Goal: Task Accomplishment & Management: Manage account settings

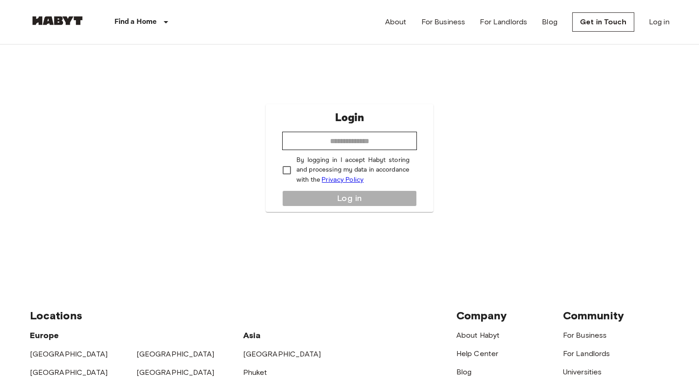
type input "*"
type input "**********"
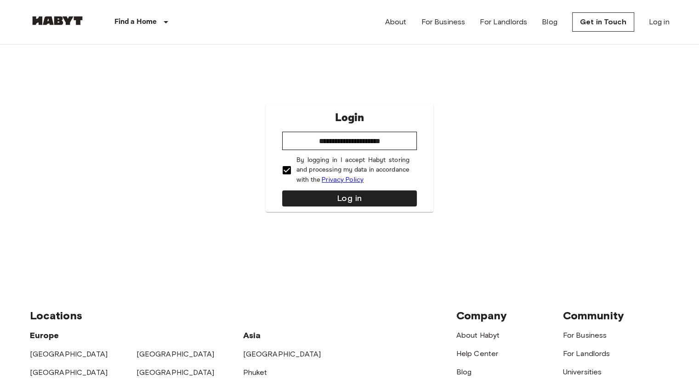
click at [301, 186] on div "**********" at bounding box center [349, 158] width 168 height 108
click at [310, 211] on div "**********" at bounding box center [349, 158] width 168 height 108
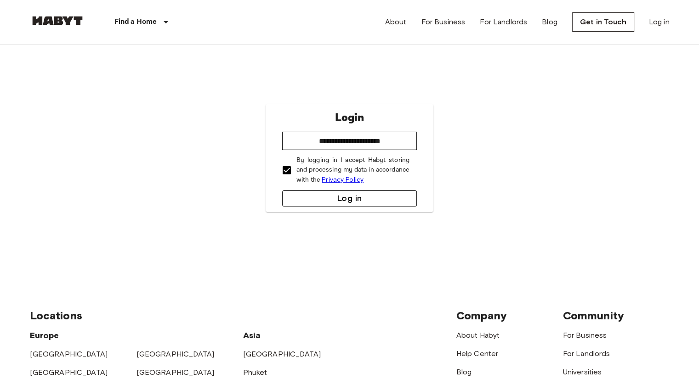
click at [319, 203] on button "Log in" at bounding box center [349, 199] width 135 height 16
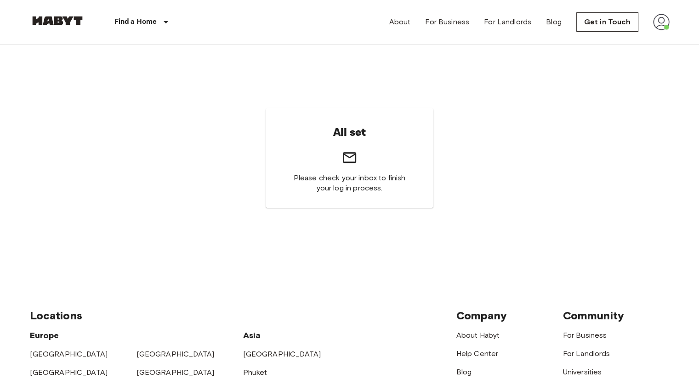
click at [651, 26] on div "About For Business For Landlords Blog Get in Touch" at bounding box center [529, 22] width 280 height 44
click at [660, 24] on img at bounding box center [661, 22] width 17 height 17
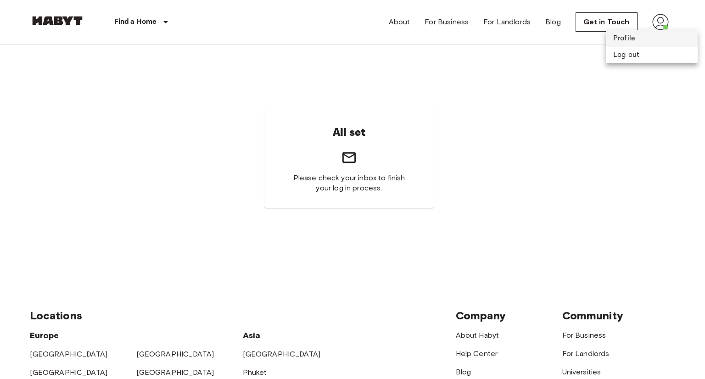
click at [623, 41] on li "Profile" at bounding box center [652, 38] width 92 height 17
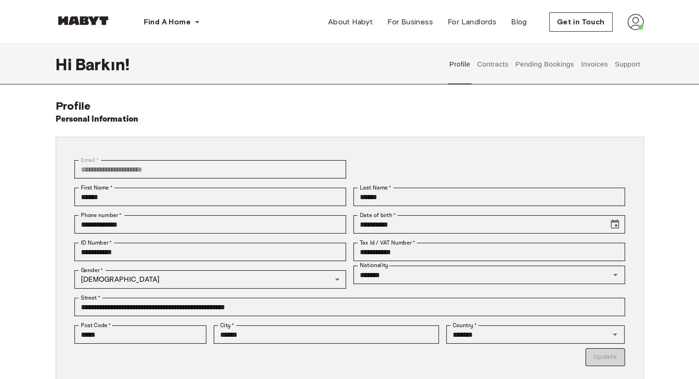
click at [630, 62] on button "Support" at bounding box center [627, 64] width 28 height 40
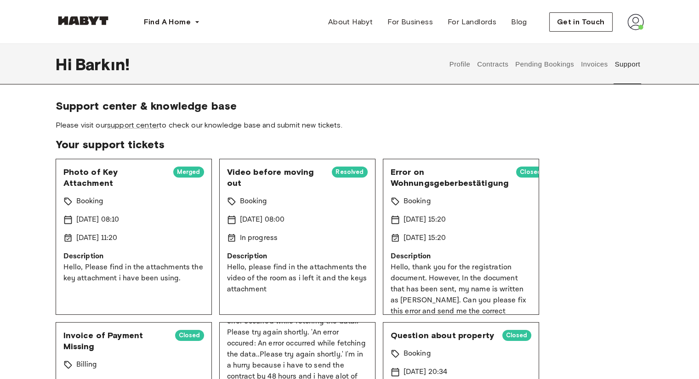
click at [489, 70] on button "Contracts" at bounding box center [493, 64] width 34 height 40
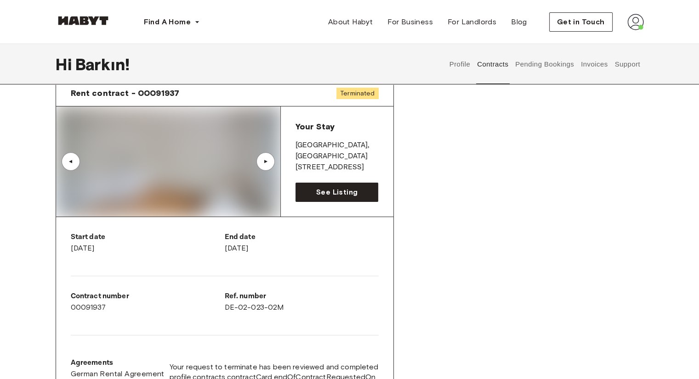
scroll to position [46, 0]
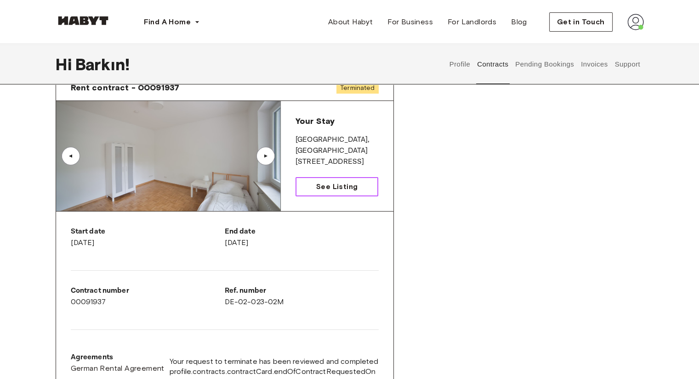
click at [327, 185] on span "See Listing" at bounding box center [336, 186] width 41 height 11
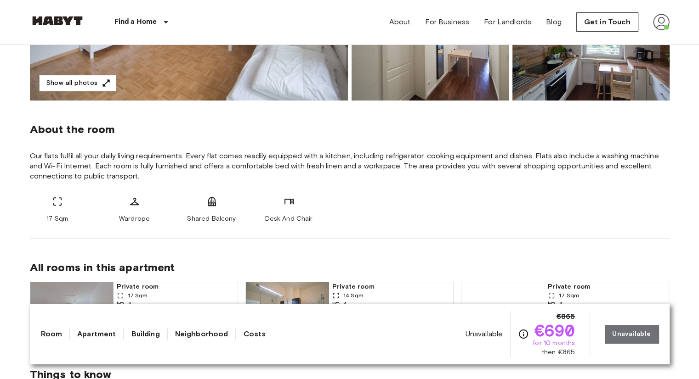
scroll to position [276, 0]
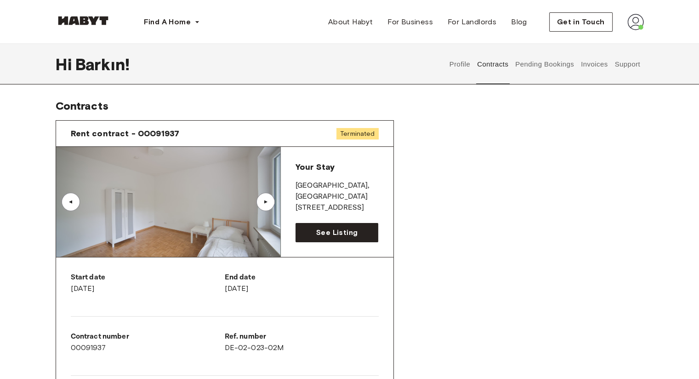
click at [633, 56] on button "Support" at bounding box center [627, 64] width 28 height 40
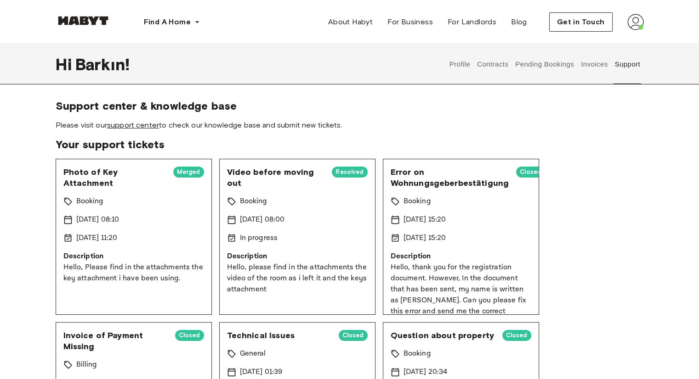
click at [137, 127] on link "support center" at bounding box center [133, 125] width 52 height 9
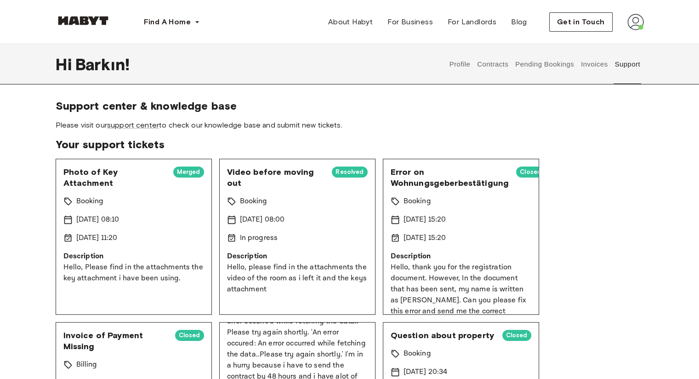
click at [134, 120] on span "Please visit our support center to check our knowledge base and submit new tick…" at bounding box center [350, 125] width 588 height 10
click at [128, 124] on link "support center" at bounding box center [133, 125] width 52 height 9
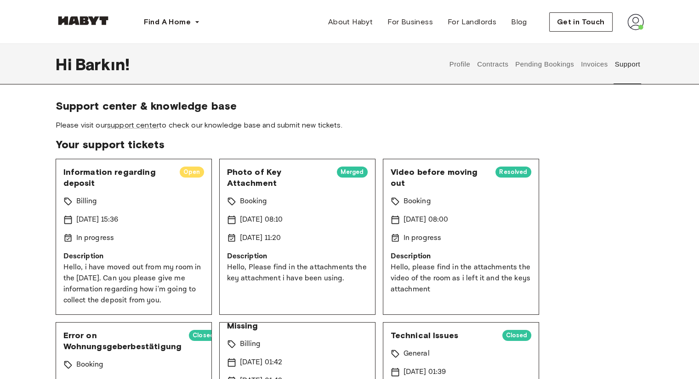
click at [507, 63] on button "Contracts" at bounding box center [493, 64] width 34 height 40
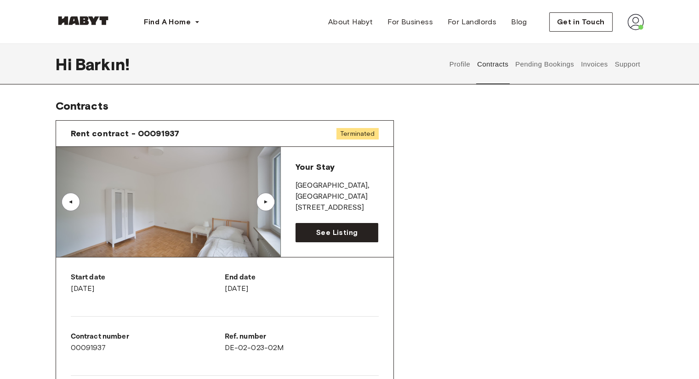
click at [602, 65] on button "Invoices" at bounding box center [593, 64] width 29 height 40
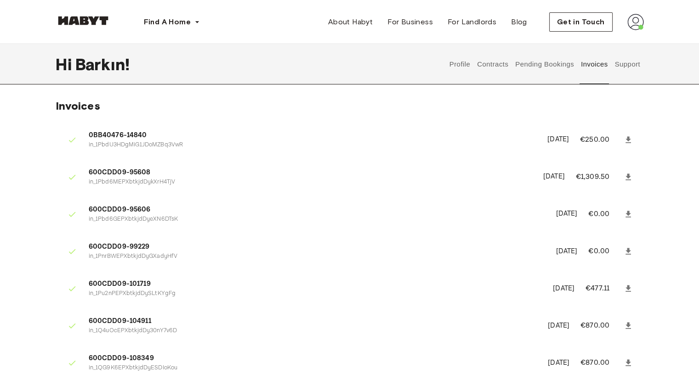
click at [625, 177] on icon at bounding box center [627, 177] width 9 height 9
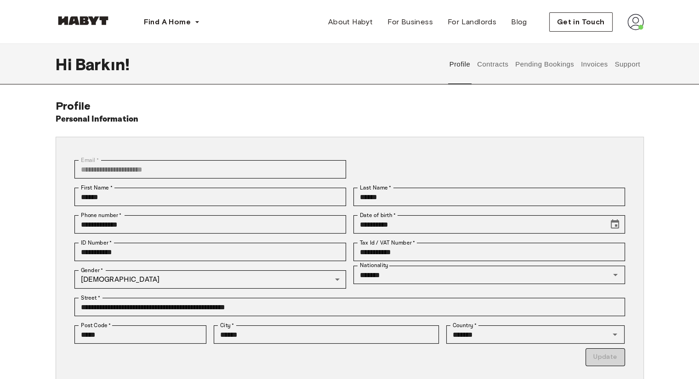
click at [487, 67] on button "Contracts" at bounding box center [493, 64] width 34 height 40
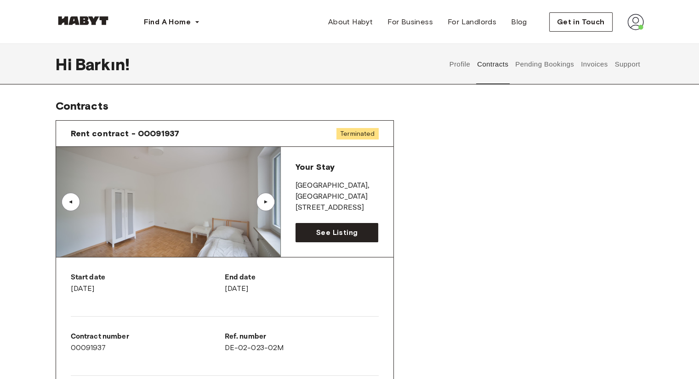
click at [601, 68] on button "Invoices" at bounding box center [593, 64] width 29 height 40
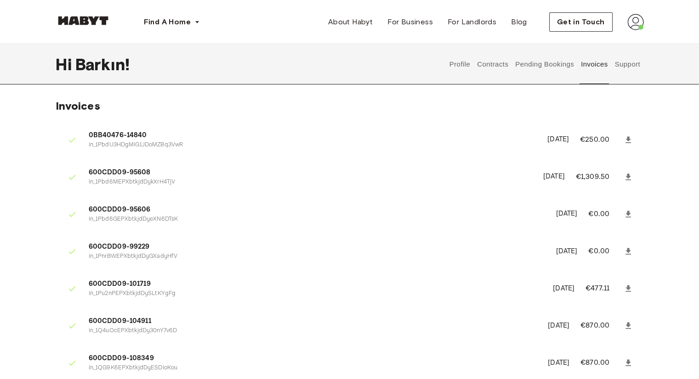
click at [555, 65] on button "Pending Bookings" at bounding box center [544, 64] width 61 height 40
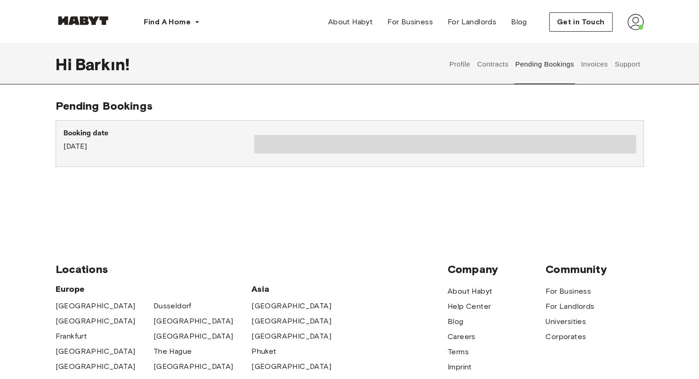
click at [478, 61] on button "Contracts" at bounding box center [493, 64] width 34 height 40
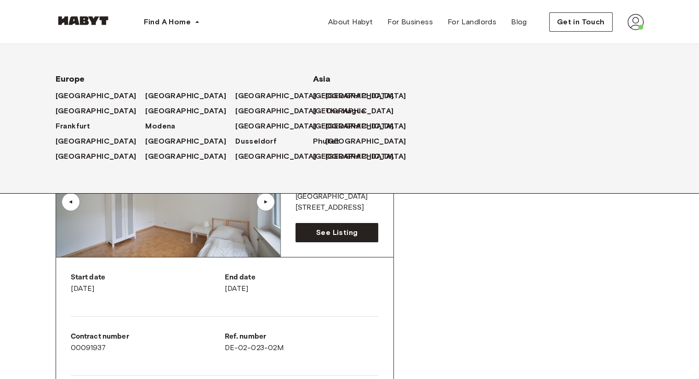
click at [72, 23] on img at bounding box center [83, 20] width 55 height 9
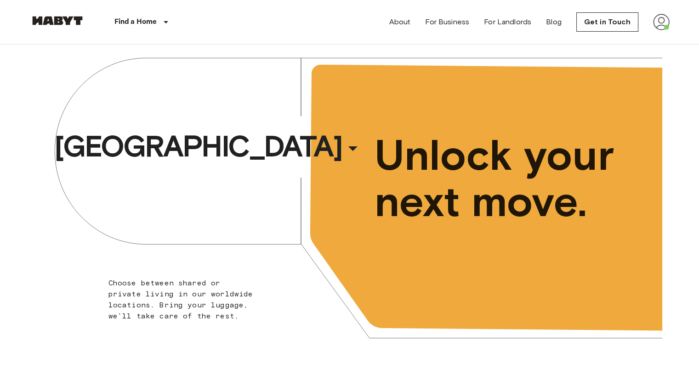
click at [662, 25] on img at bounding box center [661, 22] width 17 height 17
